Goal: Task Accomplishment & Management: Complete application form

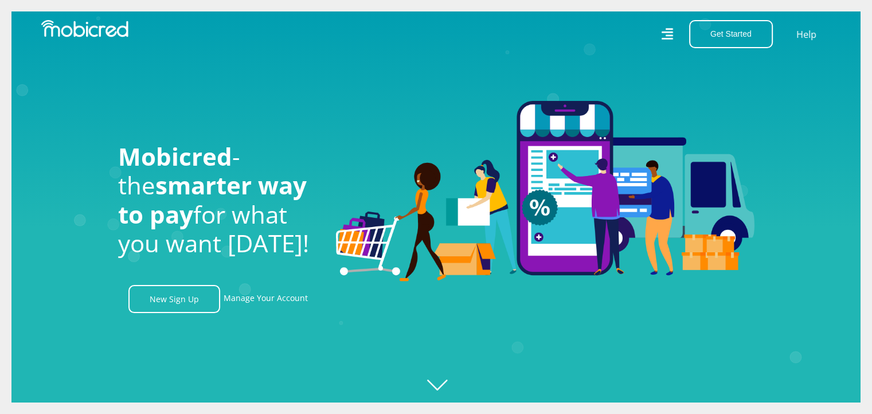
scroll to position [0, 2122]
click at [439, 383] on icon "Created with Raphaël 2.3.0" at bounding box center [447, 207] width 872 height 414
click at [439, 388] on icon "Created with Raphaël 2.3.0" at bounding box center [447, 207] width 872 height 414
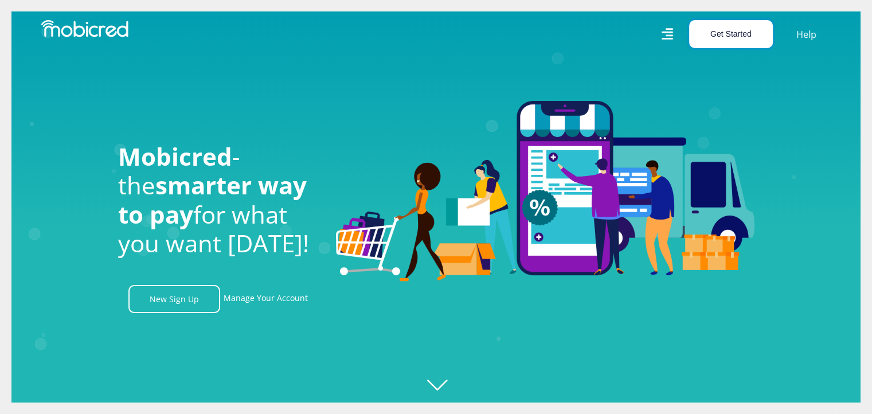
click at [720, 37] on button "Get Started" at bounding box center [731, 34] width 84 height 28
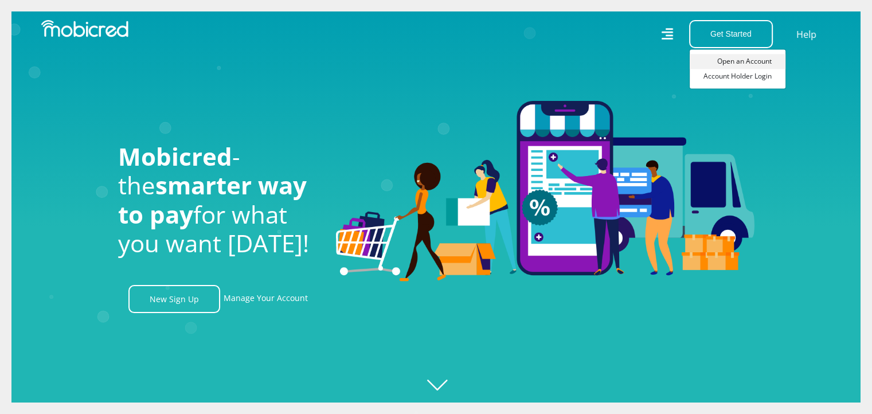
click at [733, 60] on link "Open an Account" at bounding box center [737, 61] width 96 height 15
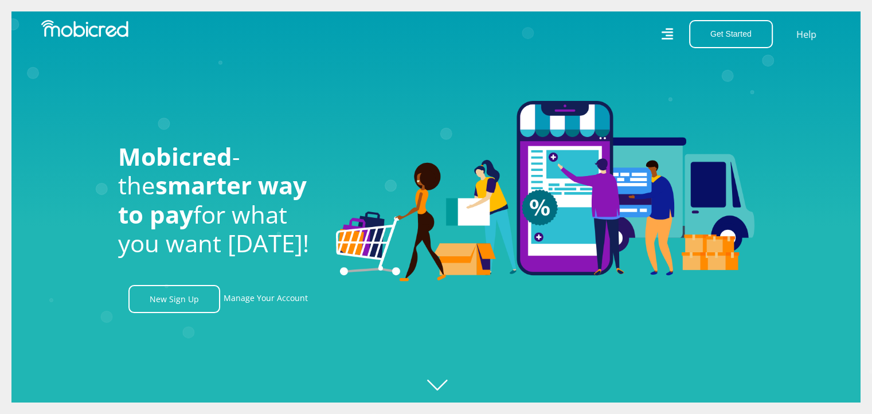
scroll to position [0, 18]
